Goal: Find specific page/section: Find specific page/section

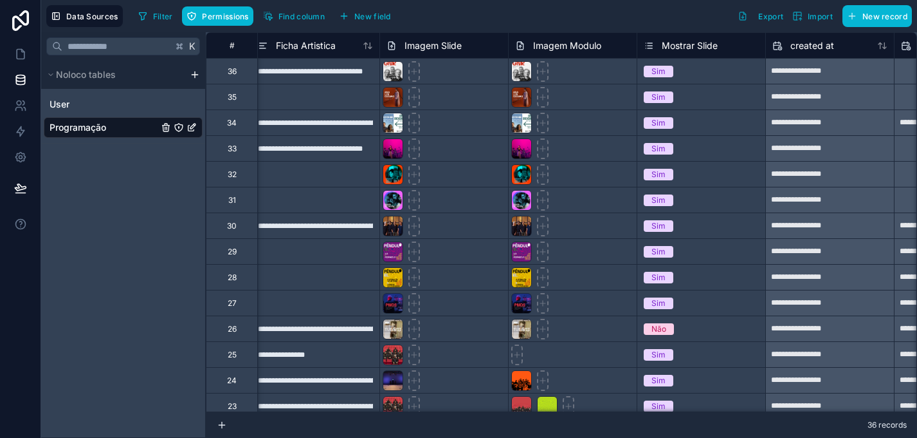
scroll to position [0, 1196]
